Goal: Transaction & Acquisition: Download file/media

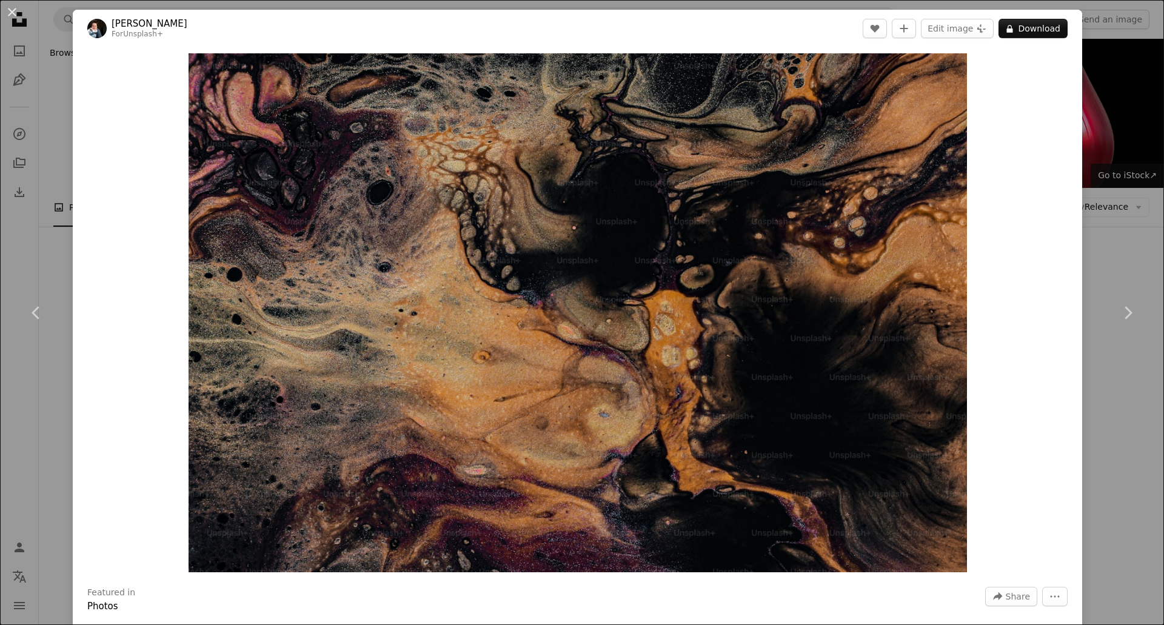
scroll to position [7940, 0]
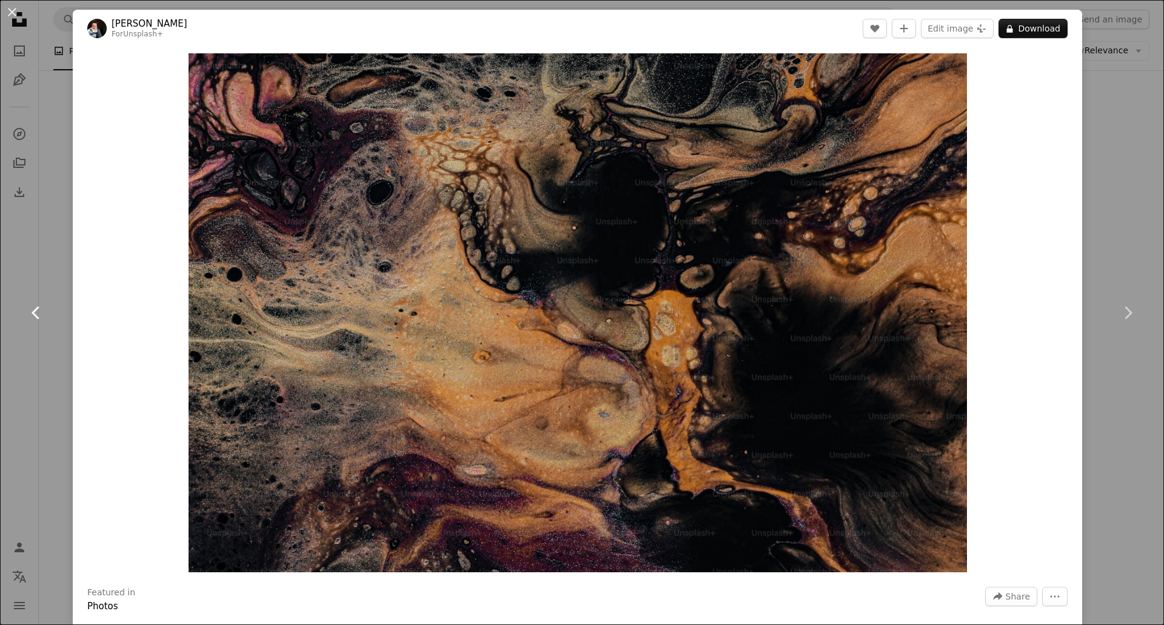
click at [22, 310] on link "Chevron left" at bounding box center [36, 313] width 73 height 116
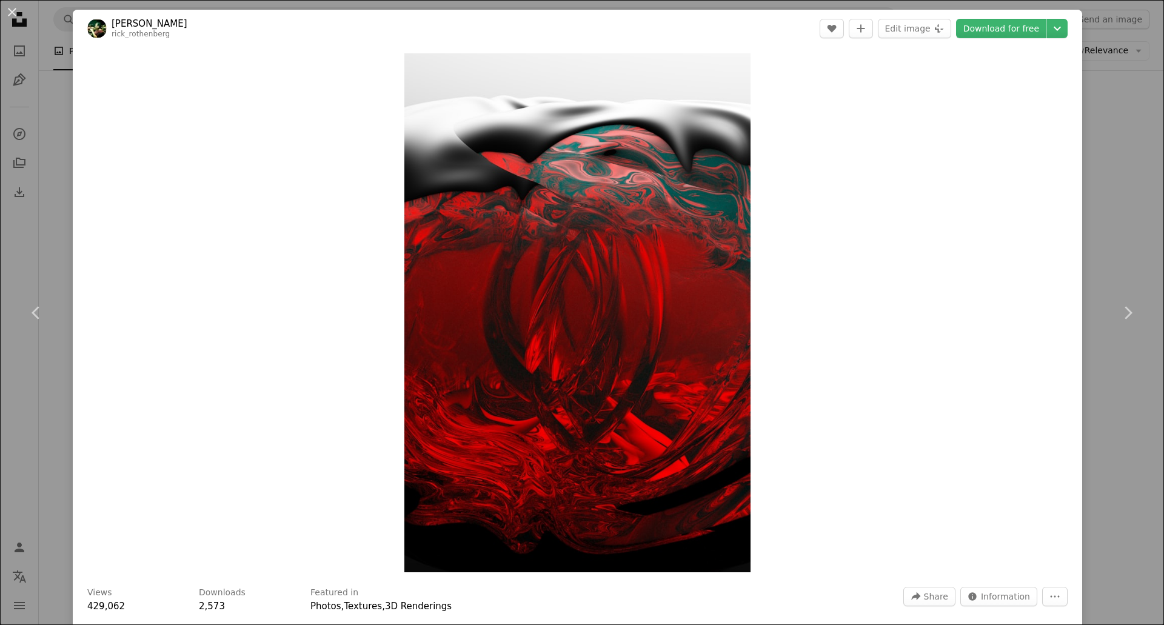
click at [1025, 198] on div "Zoom in" at bounding box center [577, 312] width 1009 height 531
click at [5, 13] on button "An X shape" at bounding box center [12, 12] width 15 height 15
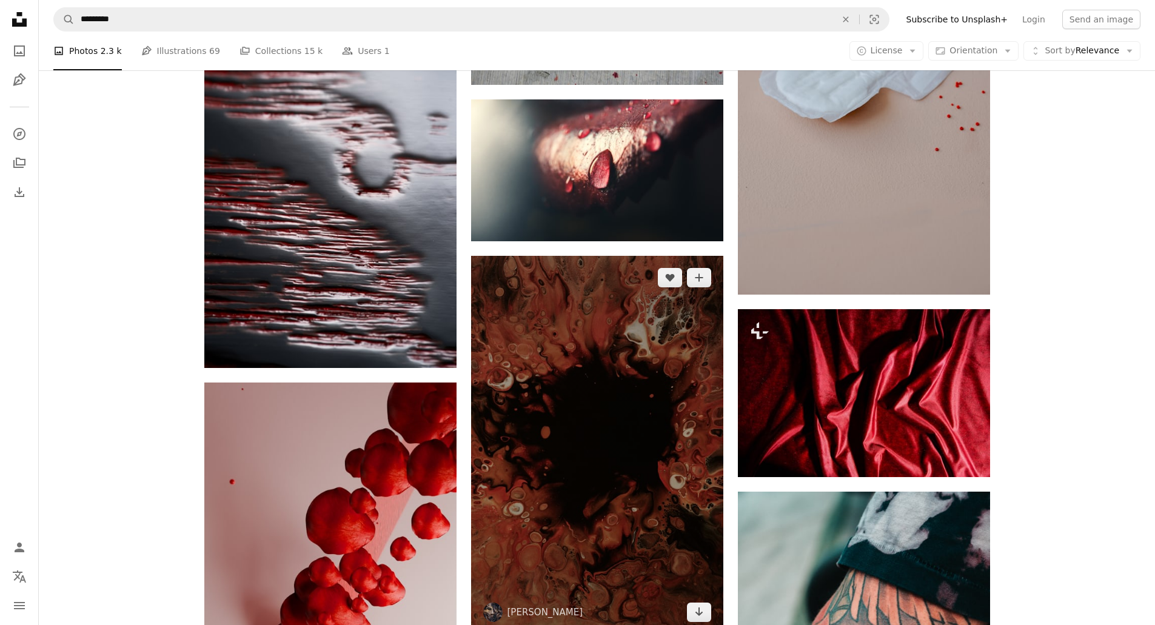
click at [620, 378] on img at bounding box center [597, 445] width 252 height 378
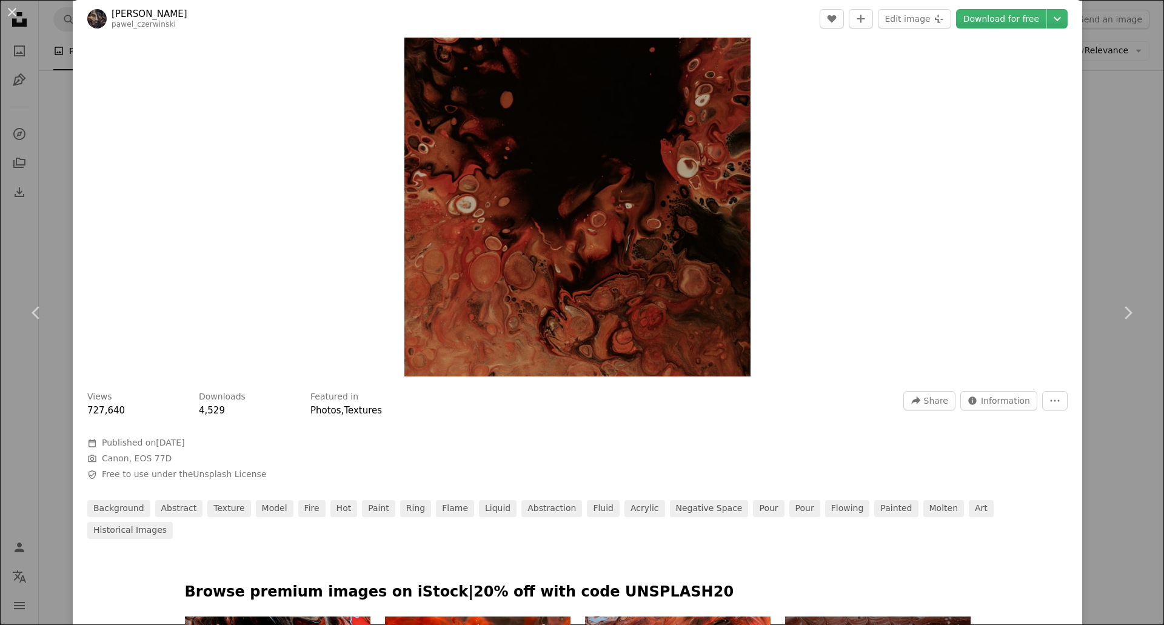
scroll to position [485, 0]
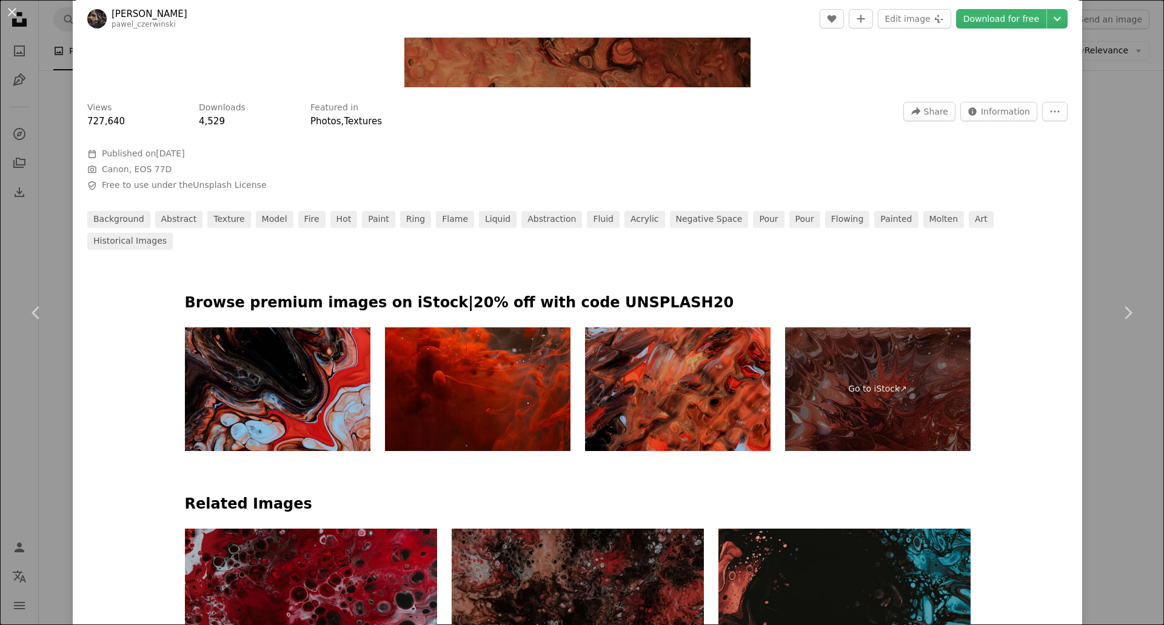
click at [284, 375] on img at bounding box center [277, 389] width 185 height 124
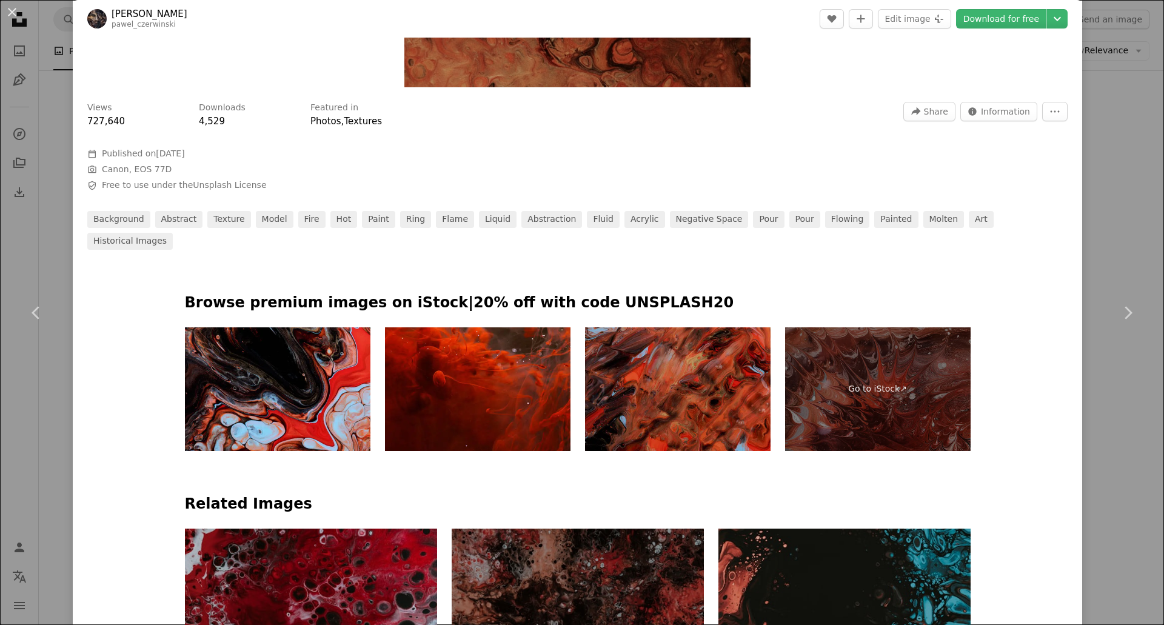
click at [616, 378] on img at bounding box center [677, 389] width 185 height 124
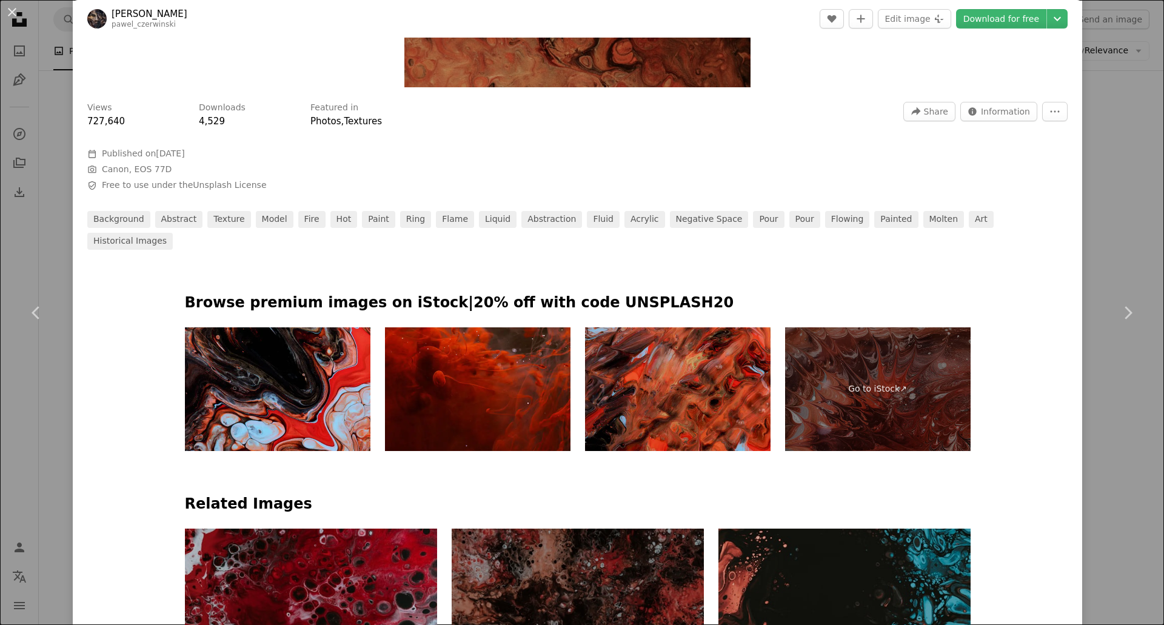
click at [493, 382] on img at bounding box center [477, 389] width 185 height 124
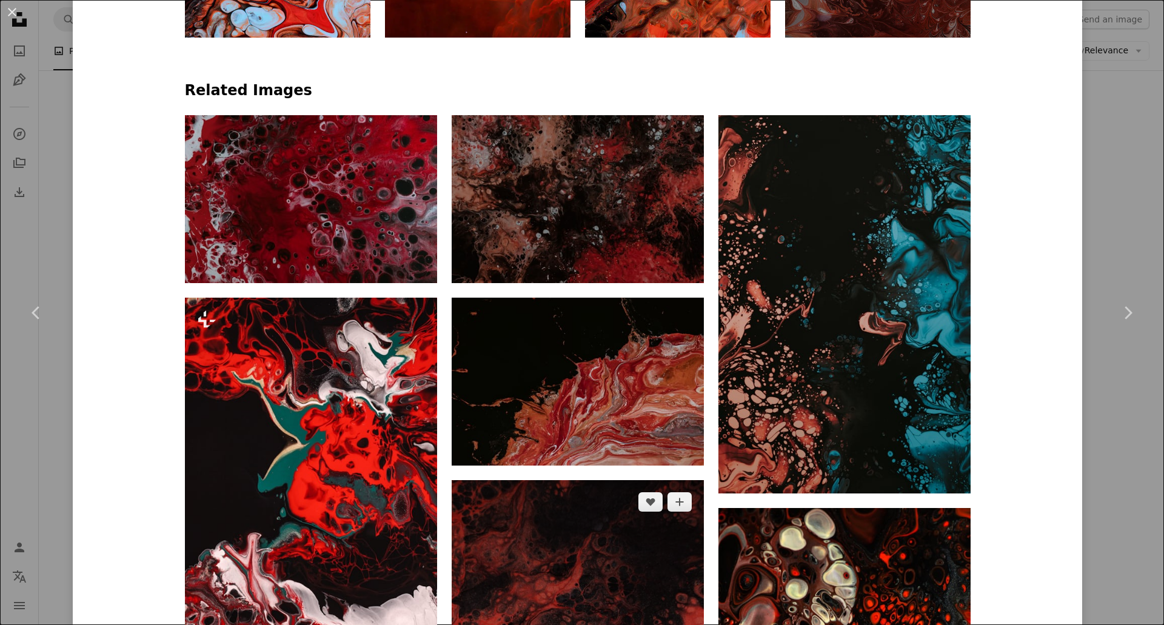
scroll to position [849, 0]
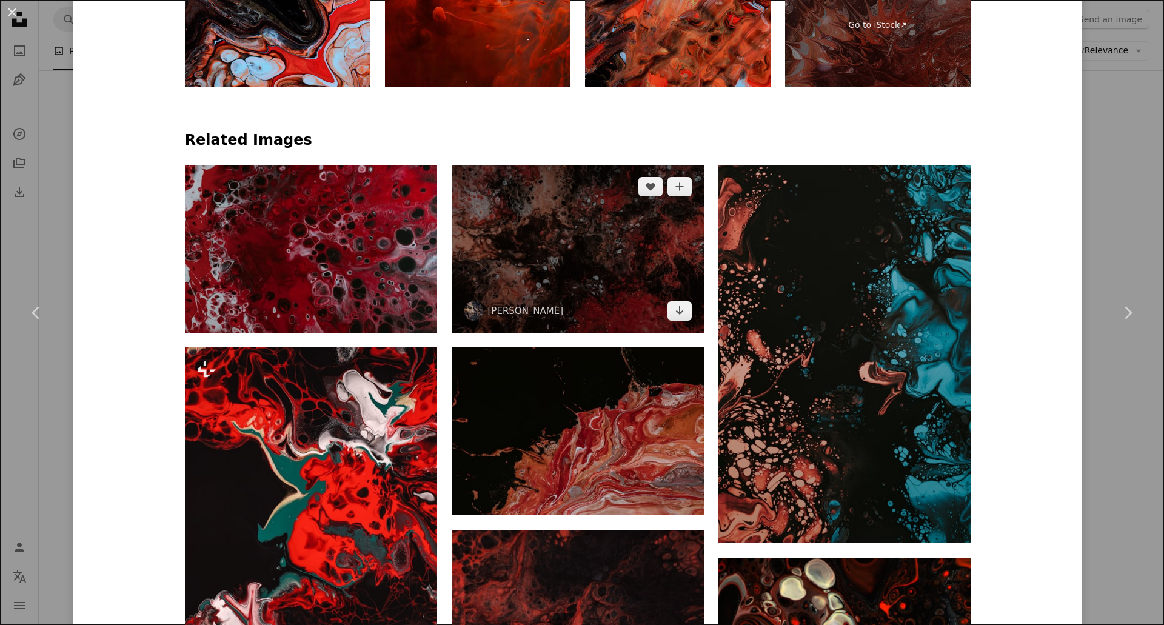
click at [538, 231] on img at bounding box center [578, 249] width 252 height 168
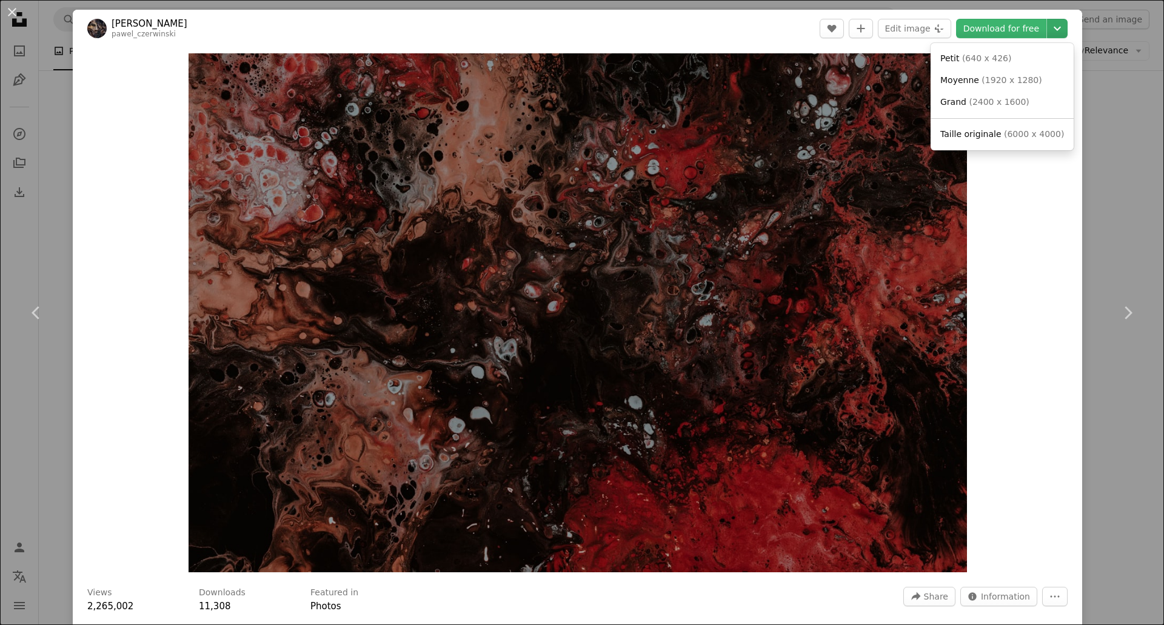
click at [1047, 32] on icon "Chevron down" at bounding box center [1056, 28] width 19 height 15
click at [961, 81] on font "Medium" at bounding box center [961, 80] width 34 height 10
